Goal: Task Accomplishment & Management: Use online tool/utility

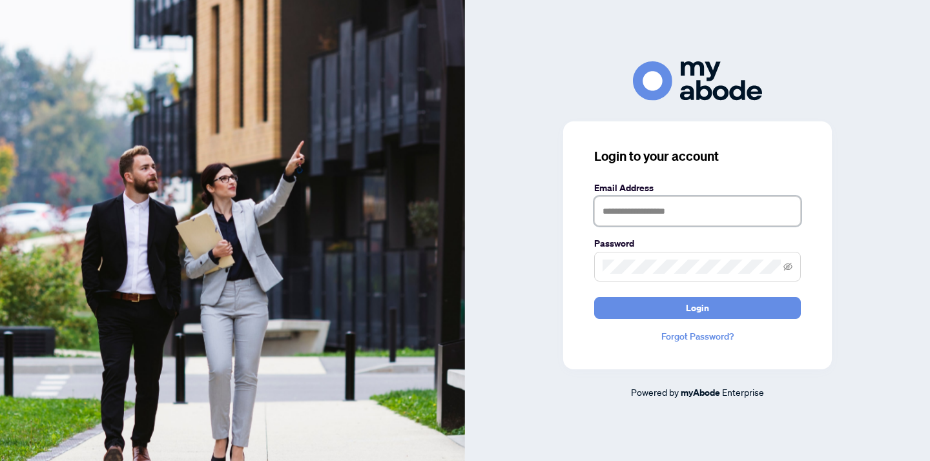
click at [630, 207] on input "text" at bounding box center [697, 211] width 207 height 30
type input "**********"
click at [594, 297] on button "Login" at bounding box center [697, 308] width 207 height 22
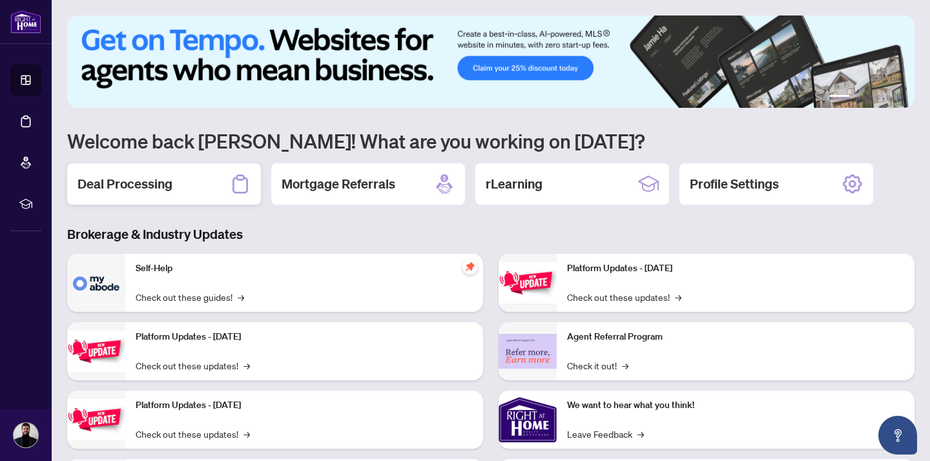
click at [151, 189] on h2 "Deal Processing" at bounding box center [124, 184] width 95 height 18
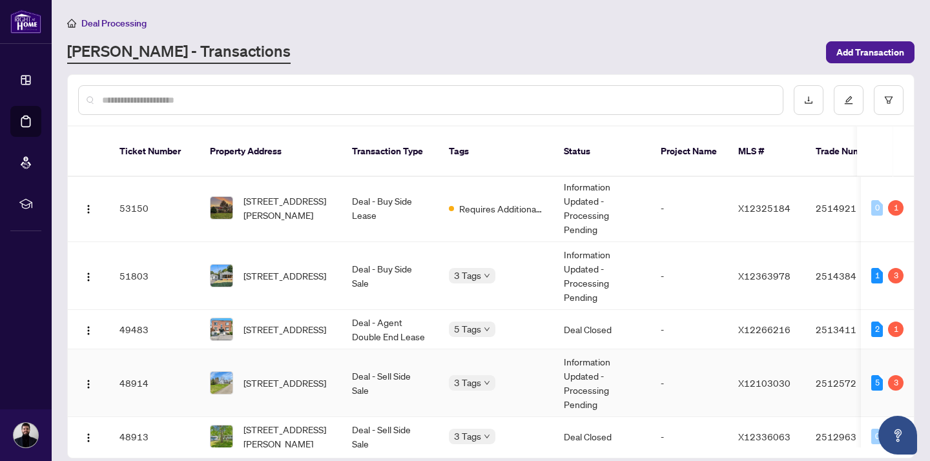
scroll to position [247, 0]
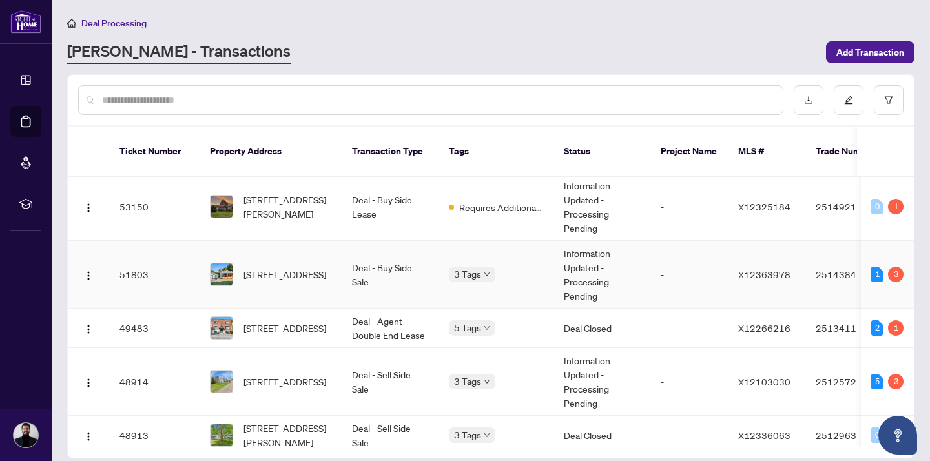
click at [189, 257] on td "51803" at bounding box center [154, 275] width 90 height 68
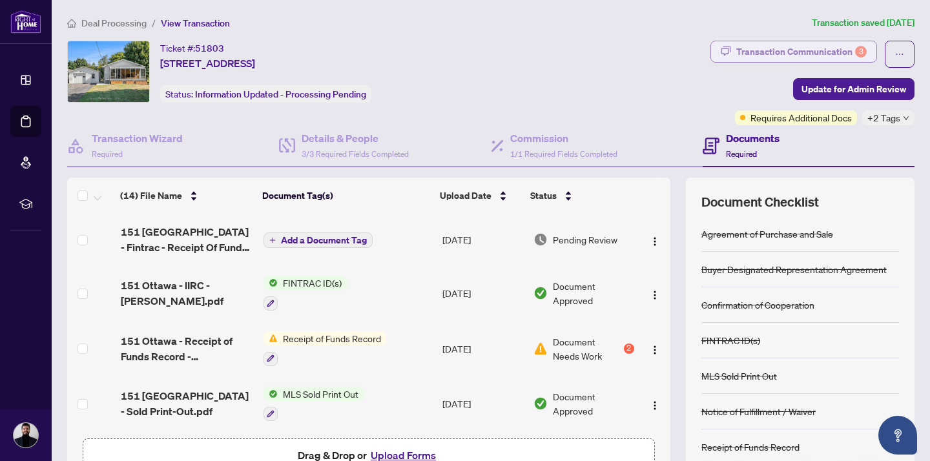
click at [818, 42] on div "Transaction Communication 3" at bounding box center [801, 51] width 130 height 21
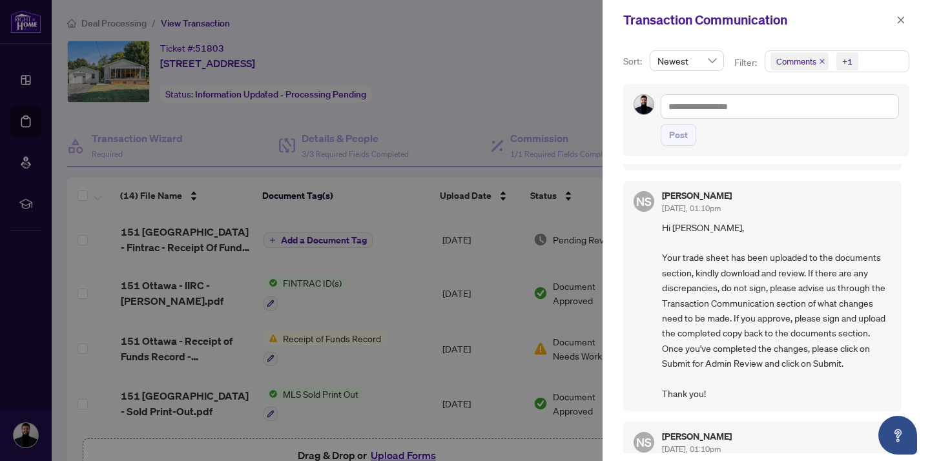
scroll to position [374, 0]
click at [907, 17] on button "button" at bounding box center [901, 19] width 17 height 15
